Goal: Find specific page/section: Find specific page/section

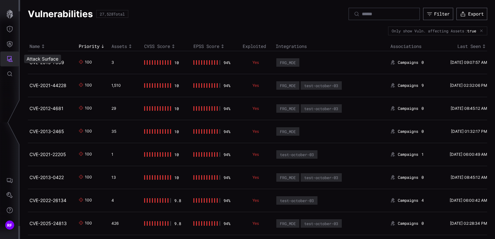
click at [12, 62] on icon "Attack Surface" at bounding box center [9, 59] width 6 height 6
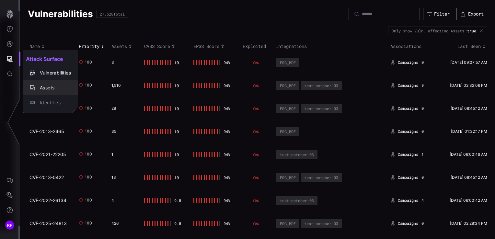
click at [43, 91] on div "Assets" at bounding box center [54, 88] width 34 height 8
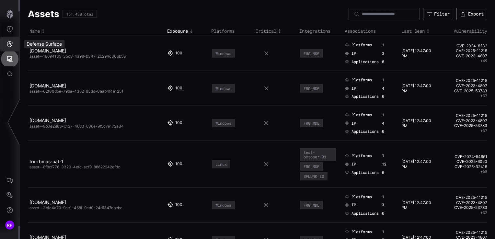
click at [5, 44] on button "Defense Surface" at bounding box center [9, 44] width 19 height 15
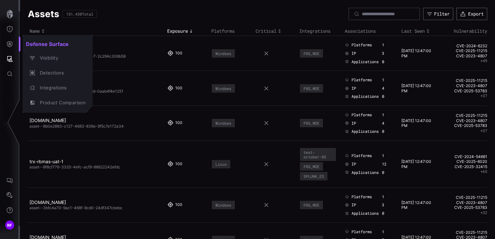
click at [8, 29] on div at bounding box center [247, 119] width 495 height 239
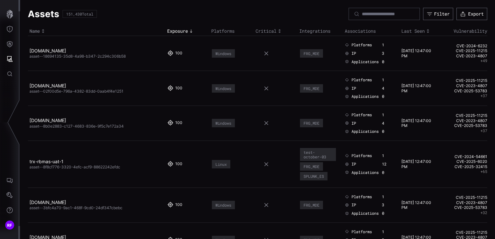
click at [12, 26] on icon "Threat Exposure" at bounding box center [9, 29] width 6 height 6
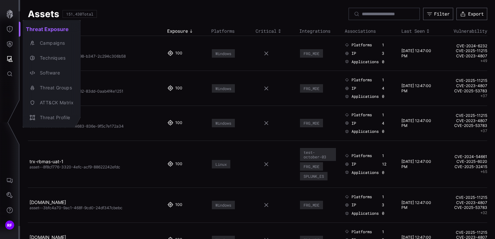
click at [8, 68] on div at bounding box center [247, 119] width 495 height 239
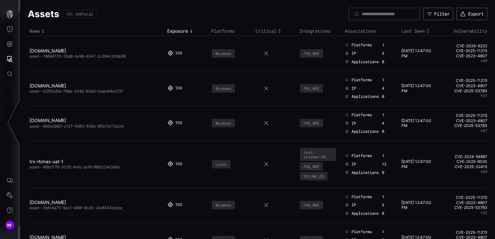
click at [8, 62] on icon "Attack Surface" at bounding box center [9, 59] width 6 height 6
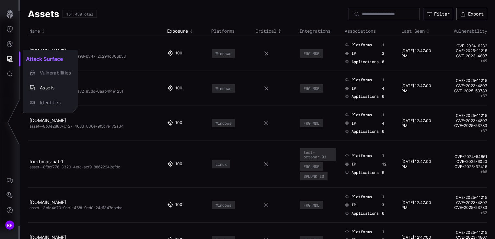
click at [16, 43] on div at bounding box center [247, 119] width 495 height 239
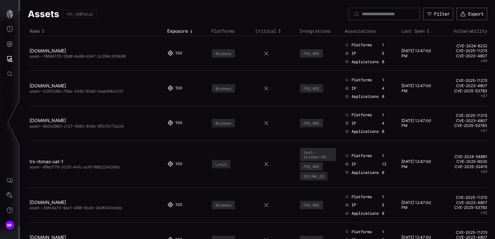
click at [12, 42] on div "Attack Surface Vulnerabilities Assets Identities" at bounding box center [248, 119] width 492 height 239
click at [11, 44] on icon "Defense Surface" at bounding box center [9, 44] width 6 height 6
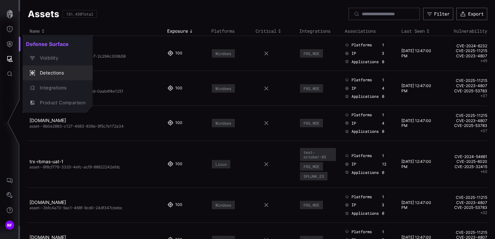
click at [62, 75] on div "Detections" at bounding box center [61, 73] width 49 height 8
